Goal: Information Seeking & Learning: Check status

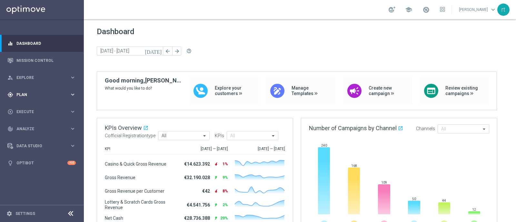
click at [26, 97] on div "gps_fixed Plan" at bounding box center [38, 95] width 62 height 6
click at [25, 104] on div "Target Groups" at bounding box center [50, 108] width 66 height 10
click at [24, 105] on link "Target Groups" at bounding box center [42, 107] width 50 height 5
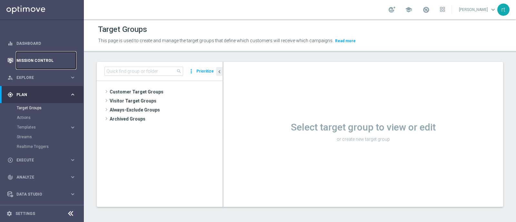
click at [40, 66] on link "Mission Control" at bounding box center [45, 60] width 59 height 17
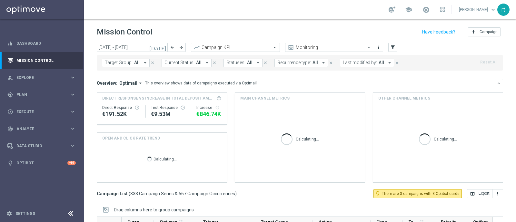
click at [189, 16] on div "school [PERSON_NAME] keyboard_arrow_down rt" at bounding box center [300, 9] width 432 height 19
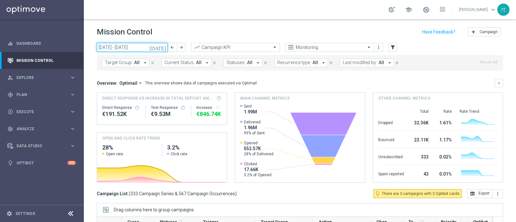
click at [117, 48] on input "[DATE] - [DATE]" at bounding box center [132, 47] width 71 height 9
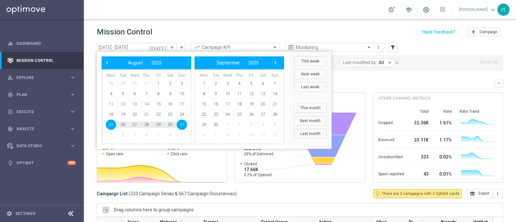
click at [114, 124] on span "25" at bounding box center [111, 125] width 10 height 10
type input "[DATE] - [DATE]"
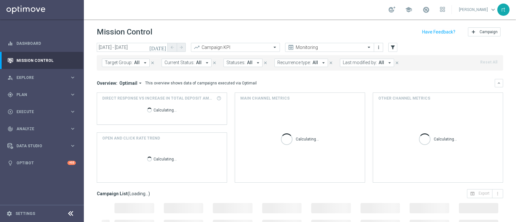
click at [356, 63] on span "Last modified by:" at bounding box center [360, 62] width 34 height 5
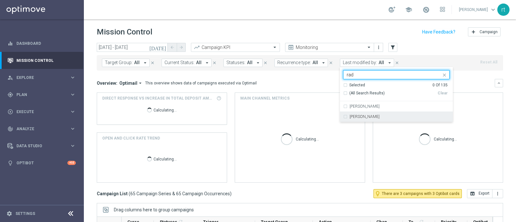
click at [356, 118] on div "[PERSON_NAME]" at bounding box center [396, 117] width 106 height 10
type input "rad"
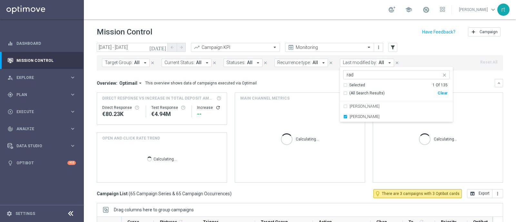
click at [412, 47] on div "[DATE] [DATE] - [DATE] arrow_back arrow_forward Campaign KPI trending_up Monito…" at bounding box center [300, 48] width 406 height 10
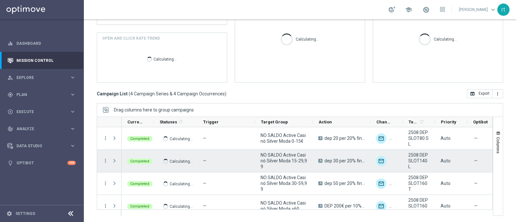
scroll to position [8, 0]
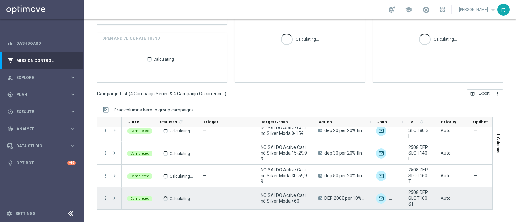
click at [105, 197] on icon "more_vert" at bounding box center [105, 198] width 6 height 6
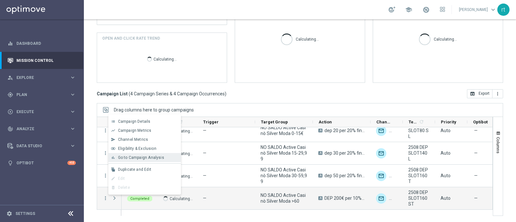
click at [155, 155] on span "Go to Campaign Analysis" at bounding box center [141, 157] width 46 height 5
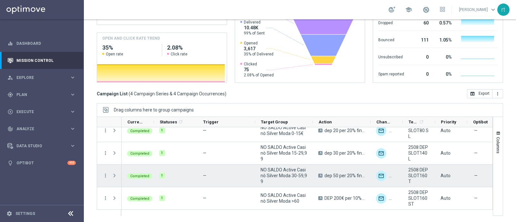
click at [102, 176] on div "more_vert" at bounding box center [103, 176] width 12 height 22
click at [102, 175] on icon "more_vert" at bounding box center [105, 176] width 6 height 6
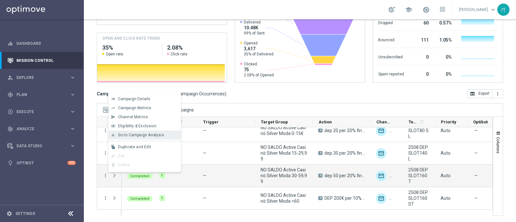
click at [148, 135] on span "Go to Campaign Analysis" at bounding box center [141, 135] width 46 height 5
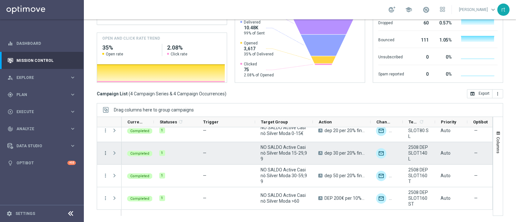
click at [108, 153] on icon "more_vert" at bounding box center [105, 153] width 6 height 6
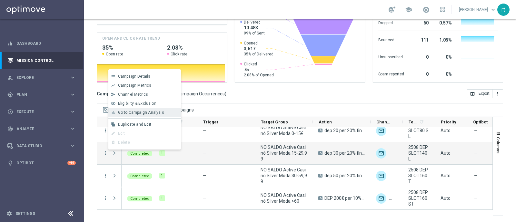
click at [147, 114] on span "Go to Campaign Analysis" at bounding box center [141, 112] width 46 height 5
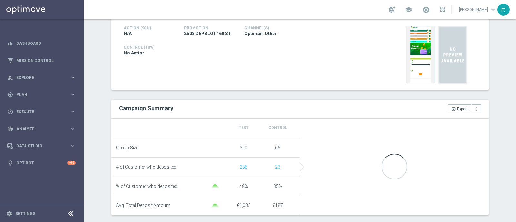
scroll to position [149, 0]
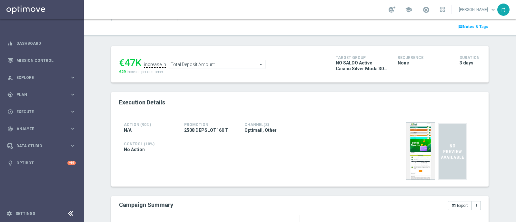
scroll to position [60, 0]
click at [200, 58] on ul "€47K increase in Total Deposit Amount Total Deposit Amount arrow_drop_down sear…" at bounding box center [222, 61] width 210 height 15
click at [198, 61] on span "Total Deposit Amount" at bounding box center [217, 65] width 96 height 8
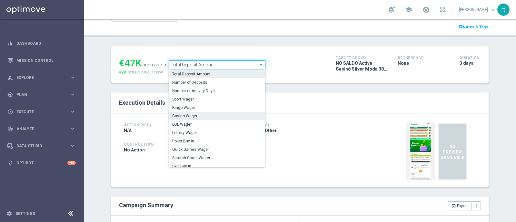
click at [184, 115] on span "Casino Wager" at bounding box center [217, 115] width 90 height 5
type input "Casino Wager"
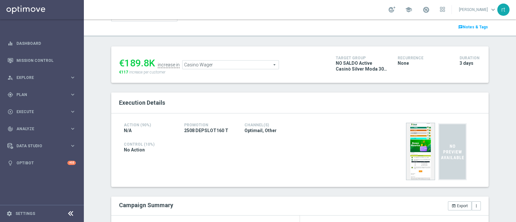
scroll to position [152, 0]
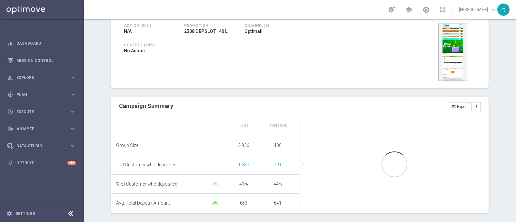
scroll to position [159, 0]
